Goal: Task Accomplishment & Management: Manage account settings

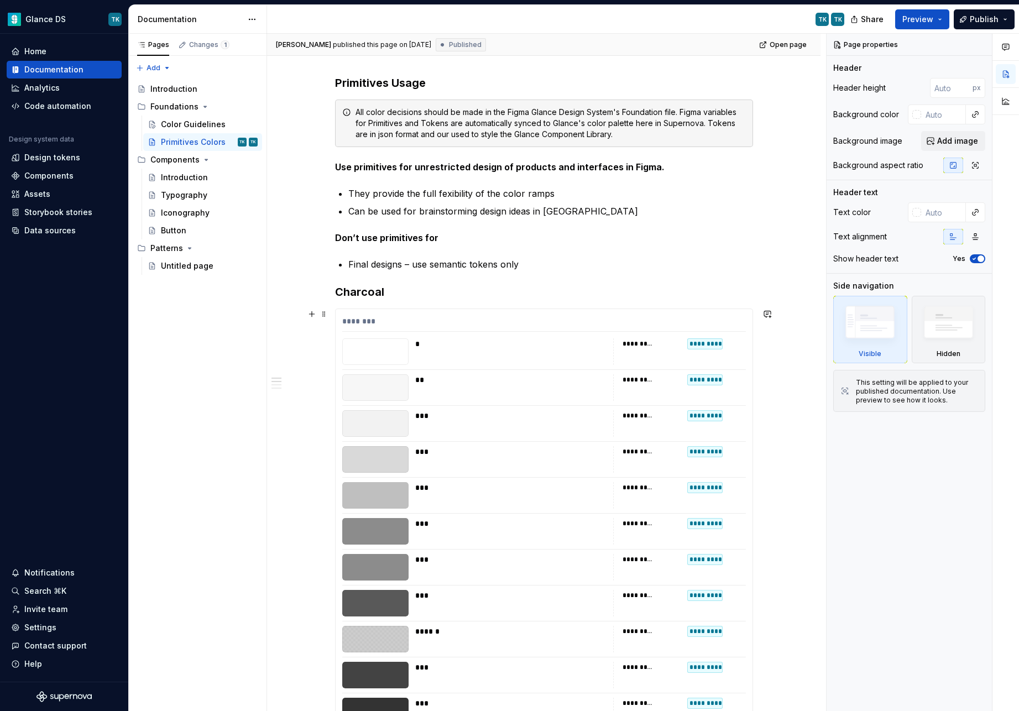
scroll to position [162, 0]
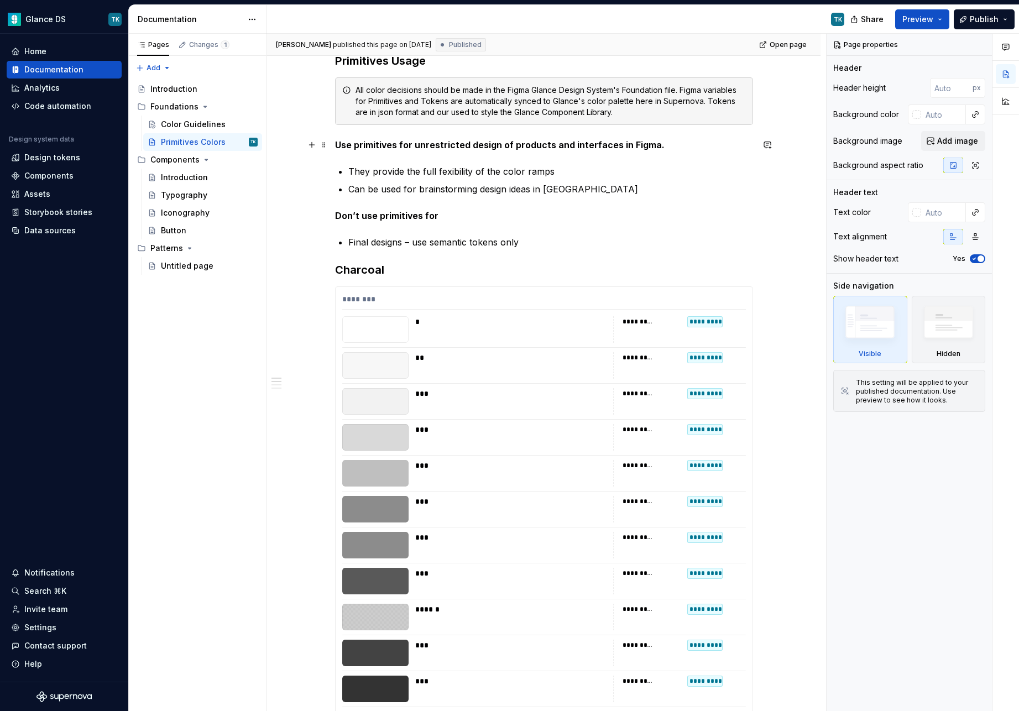
type textarea "*"
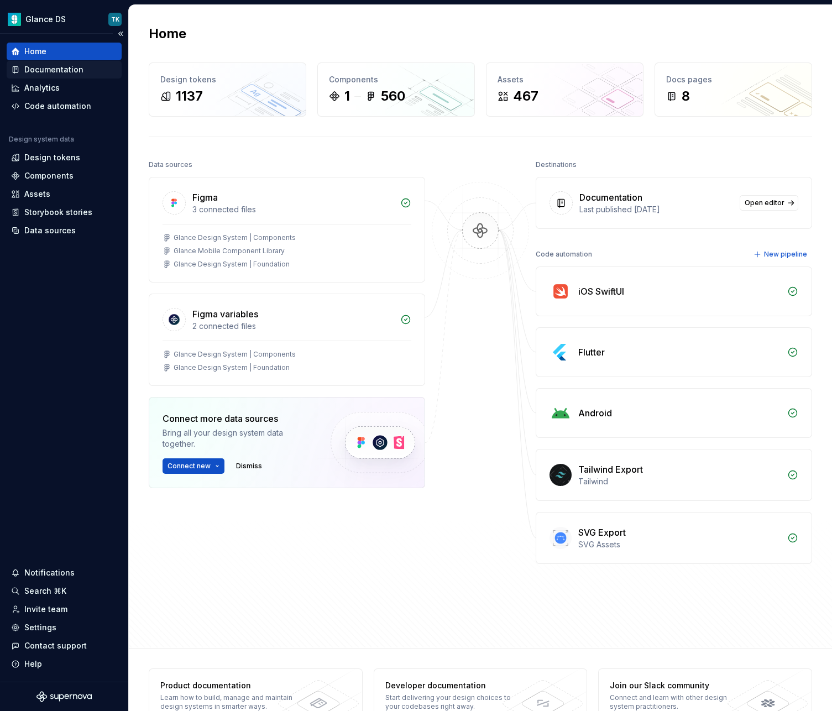
click at [55, 67] on div "Documentation" at bounding box center [53, 69] width 59 height 11
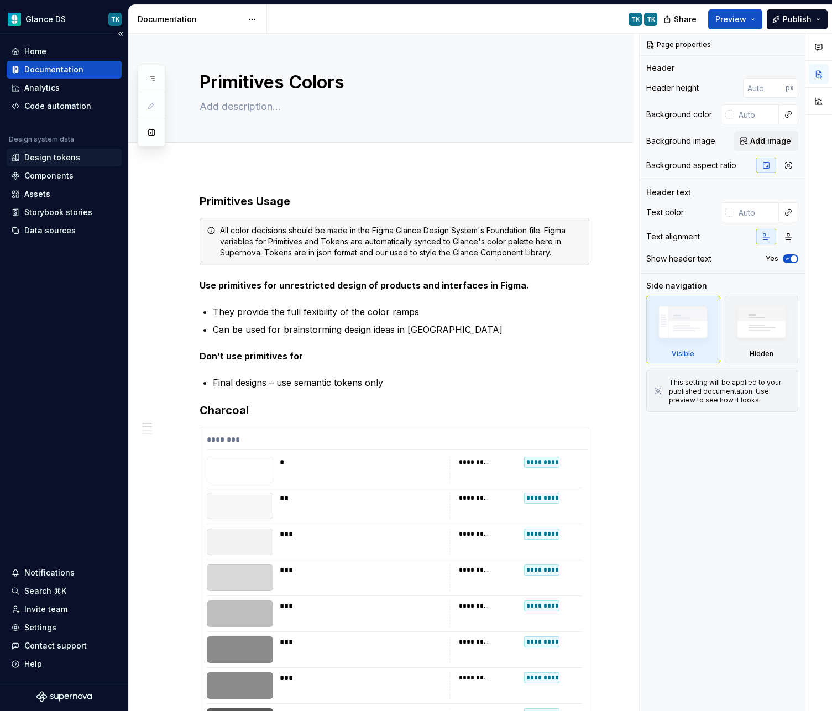
click at [59, 158] on div "Design tokens" at bounding box center [52, 157] width 56 height 11
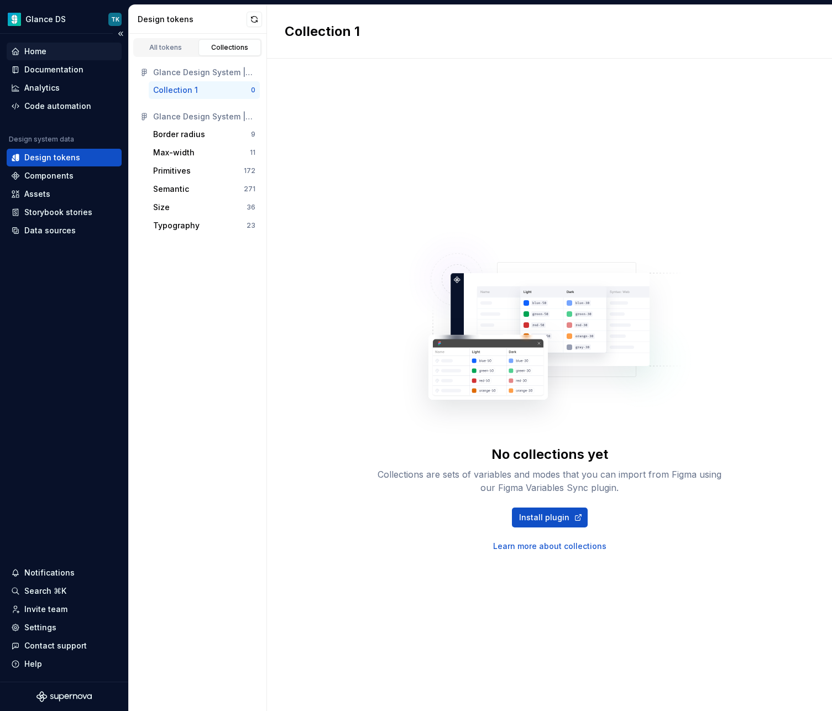
click at [48, 51] on div "Home" at bounding box center [64, 51] width 106 height 11
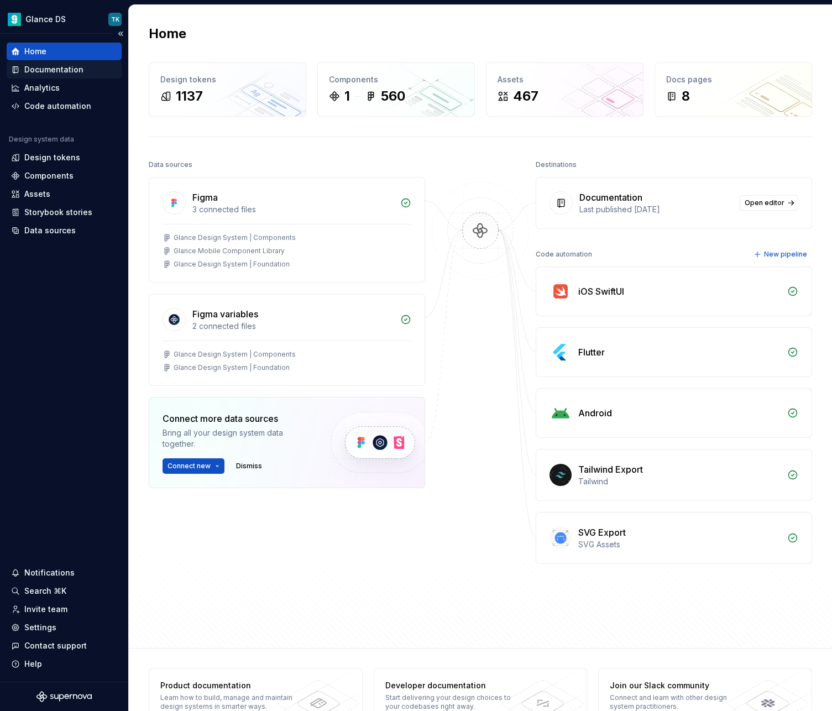
click at [53, 69] on div "Documentation" at bounding box center [53, 69] width 59 height 11
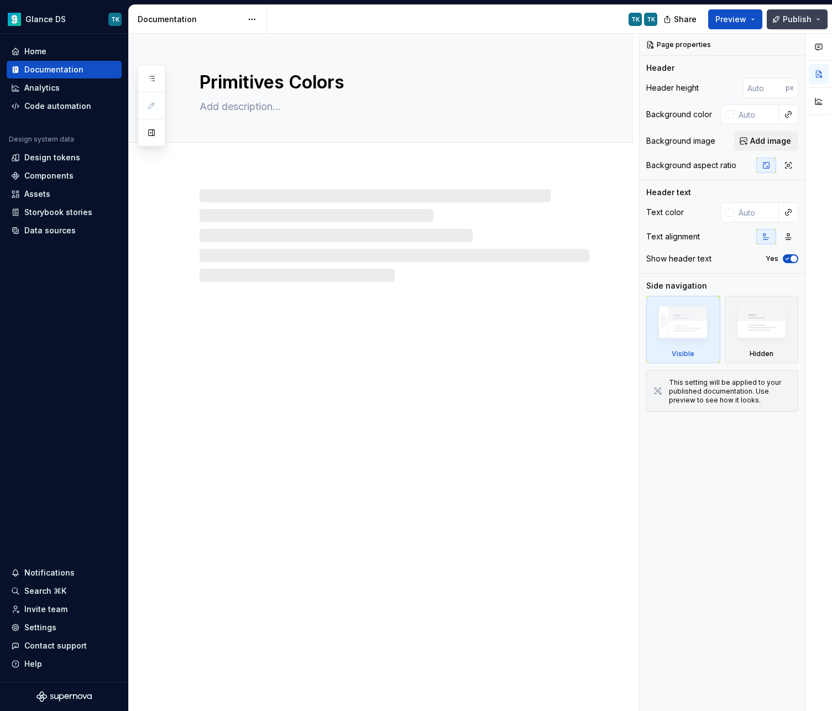
click at [787, 23] on span "Publish" at bounding box center [797, 19] width 29 height 11
type textarea "*"
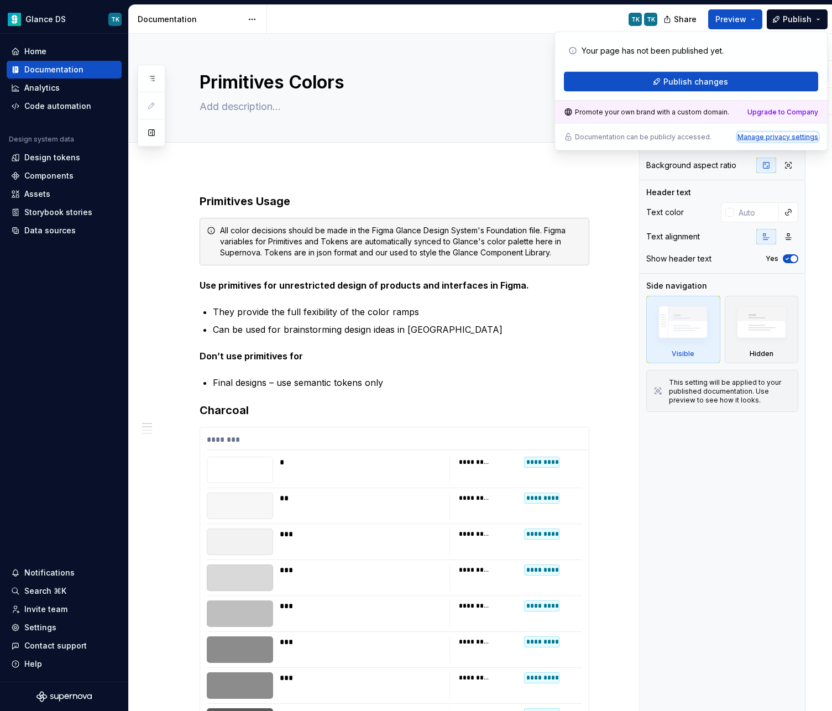
click at [785, 138] on div "Manage privacy settings" at bounding box center [777, 137] width 81 height 9
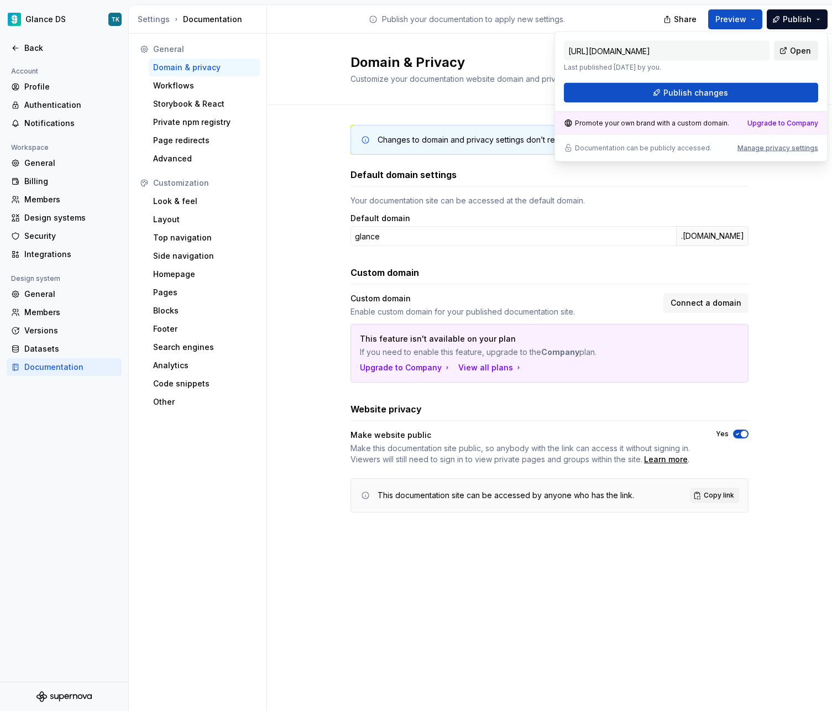
click at [801, 49] on span "Open" at bounding box center [800, 50] width 21 height 11
click at [705, 93] on span "Publish changes" at bounding box center [695, 92] width 65 height 11
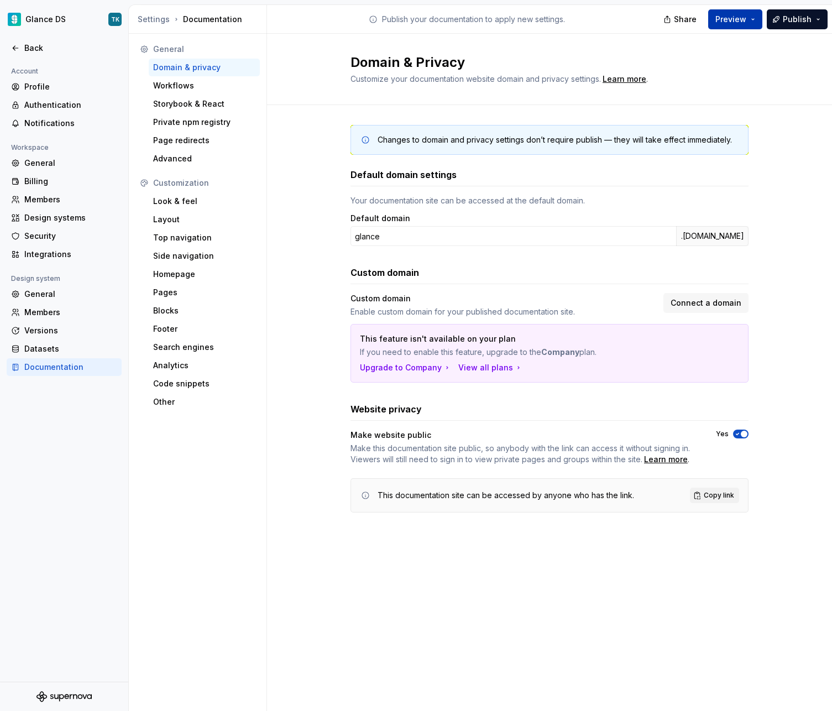
click at [758, 21] on button "Preview" at bounding box center [735, 19] width 54 height 20
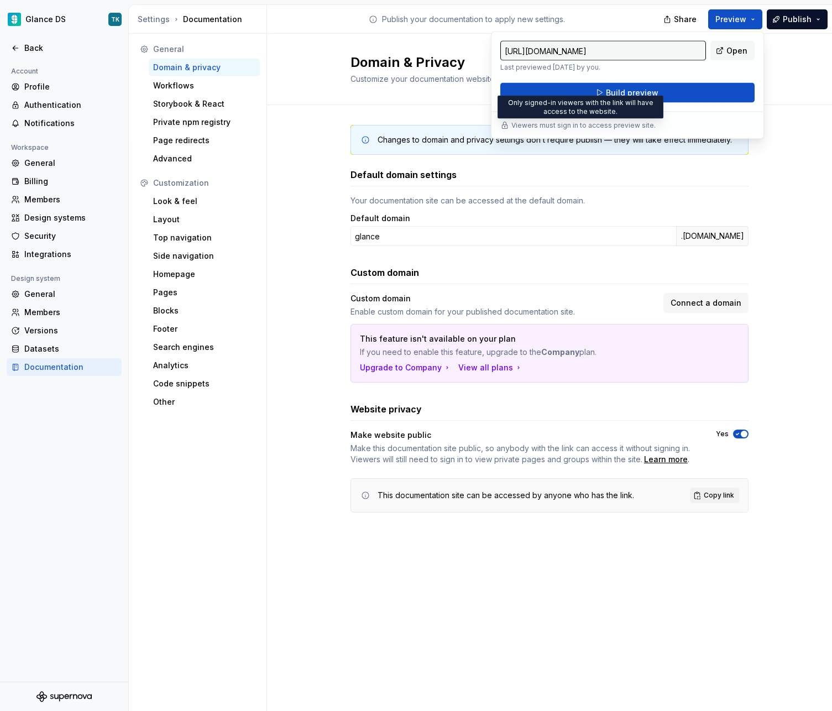
click at [586, 125] on p "Viewers must sign in to access preview site." at bounding box center [583, 125] width 144 height 9
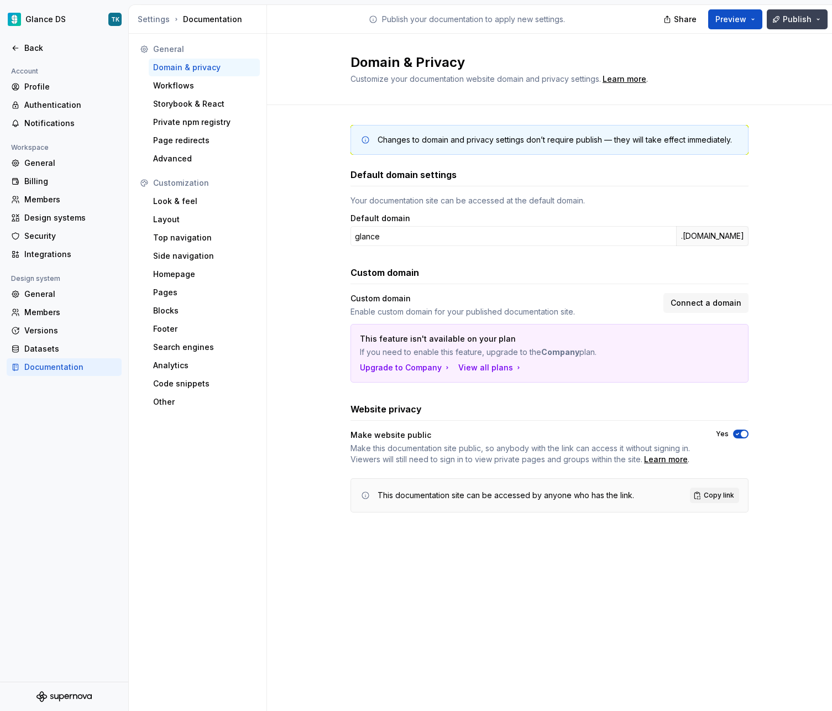
click at [796, 20] on span "Publish" at bounding box center [797, 19] width 29 height 11
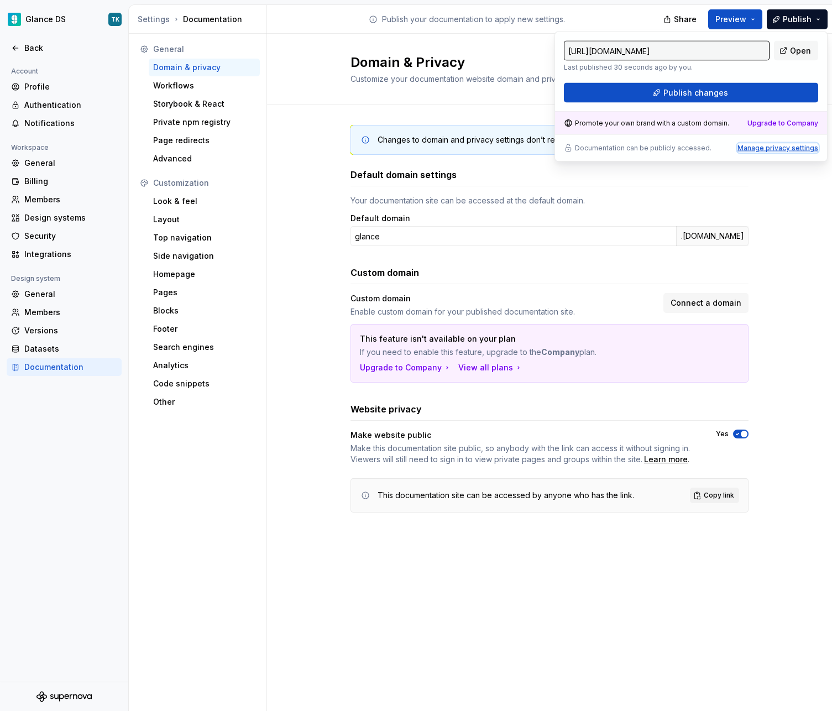
click at [794, 147] on div "Manage privacy settings" at bounding box center [777, 148] width 81 height 9
click at [793, 219] on div "Changes to domain and privacy settings don’t require publish — they will take e…" at bounding box center [549, 329] width 565 height 449
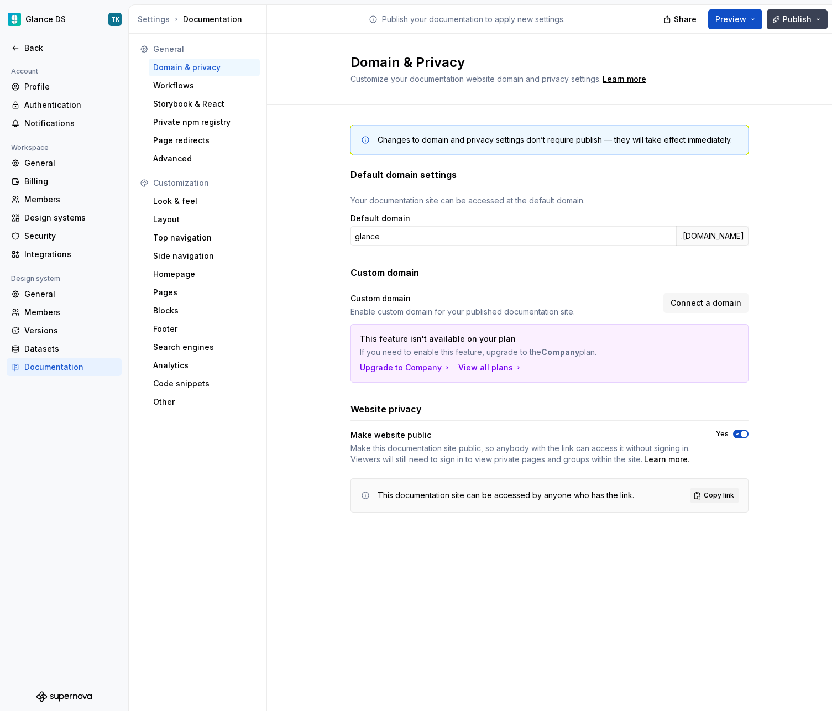
click at [813, 18] on button "Publish" at bounding box center [797, 19] width 61 height 20
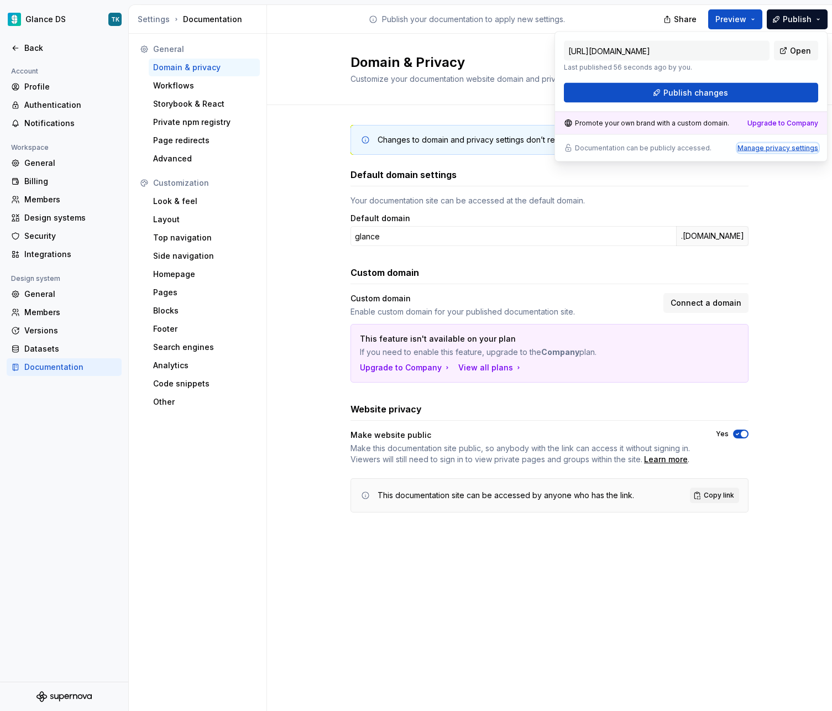
click at [788, 145] on div "Manage privacy settings" at bounding box center [777, 148] width 81 height 9
click at [611, 149] on p "Documentation can be publicly accessed." at bounding box center [643, 148] width 137 height 9
click at [710, 150] on div "Documentation can be publicly accessed. Manage privacy settings" at bounding box center [691, 148] width 254 height 9
click at [795, 51] on span "Open" at bounding box center [800, 50] width 21 height 11
